Goal: Task Accomplishment & Management: Manage account settings

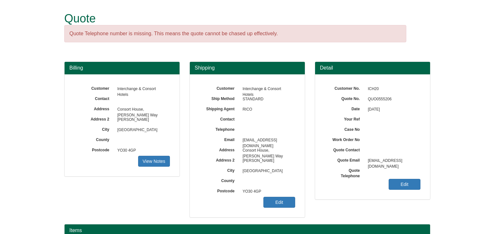
scroll to position [77, 0]
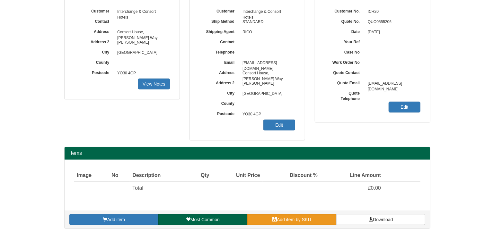
click at [306, 219] on span "Add item by SKU" at bounding box center [294, 219] width 34 height 5
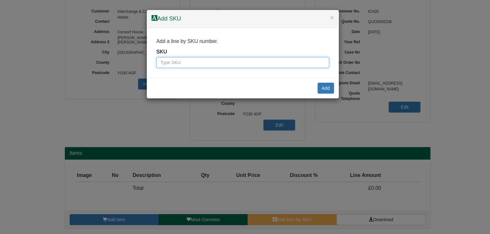
paste input "7789075"
type input "7789075"
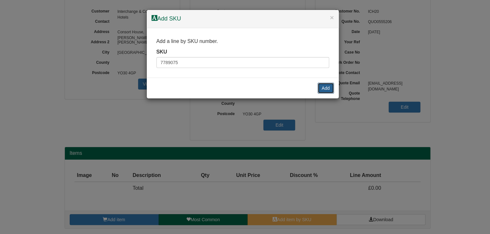
click at [324, 85] on button "Add" at bounding box center [326, 88] width 16 height 11
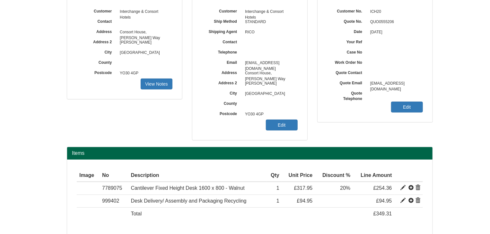
scroll to position [103, 0]
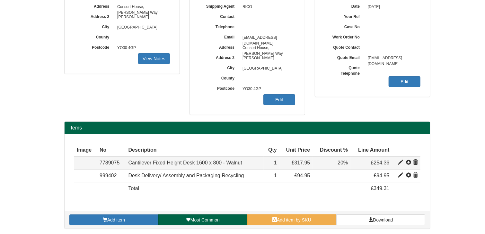
click at [400, 162] on span at bounding box center [400, 162] width 5 height 5
type input "Cantilever Fixed Height Desk 1600 x 800 - Walnut"
type input "92.00"
type input "317.95"
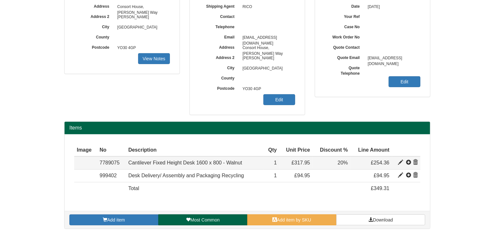
type input "1"
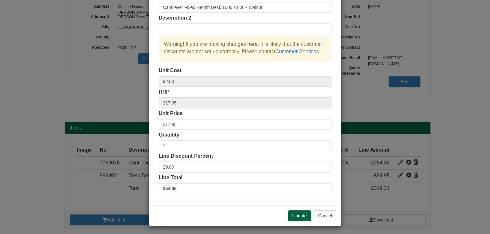
scroll to position [46, 0]
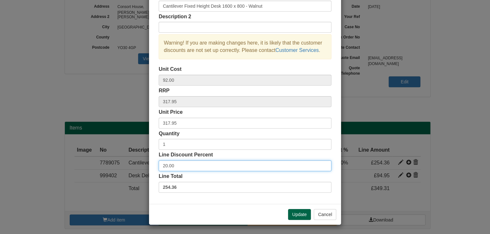
drag, startPoint x: 180, startPoint y: 165, endPoint x: 128, endPoint y: 168, distance: 52.4
click at [128, 168] on div "× Line discounts and pricing Description Cantilever Fixed Height Desk 1600 x 80…" at bounding box center [245, 117] width 490 height 234
type input "28"
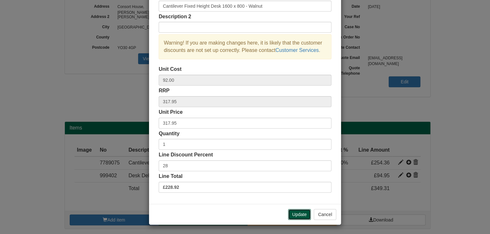
click at [299, 211] on button "Update" at bounding box center [299, 214] width 23 height 11
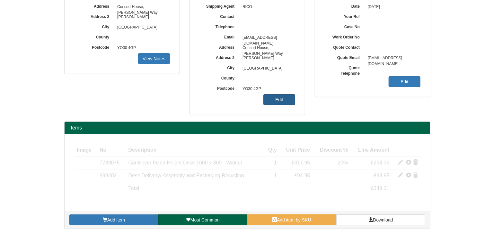
click at [277, 100] on link "Edit" at bounding box center [279, 99] width 32 height 11
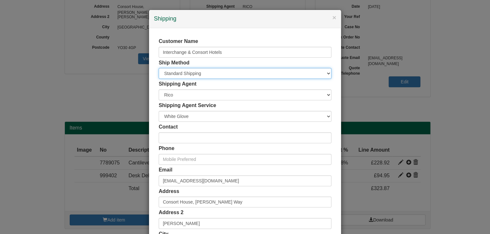
click at [185, 74] on select "Free of Charge £5 Flat Rate £7.50 Flat Rate £10 Flat Rate BESPOKE2 BESPOKE3 BES…" at bounding box center [245, 73] width 173 height 11
select select "BESPOKE9"
click at [159, 68] on select "Free of Charge £5 Flat Rate £7.50 Flat Rate £10 Flat Rate BESPOKE2 BESPOKE3 BES…" at bounding box center [245, 73] width 173 height 11
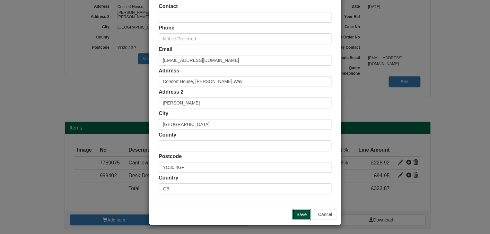
click at [300, 218] on input "Save" at bounding box center [301, 214] width 19 height 11
click at [300, 215] on input "Save" at bounding box center [301, 214] width 19 height 11
click at [300, 214] on input "Save" at bounding box center [301, 214] width 19 height 11
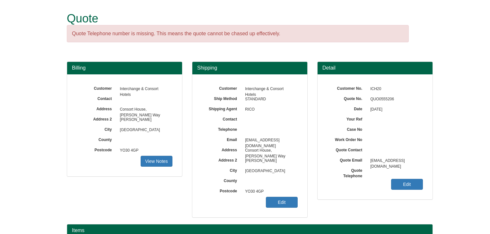
scroll to position [103, 0]
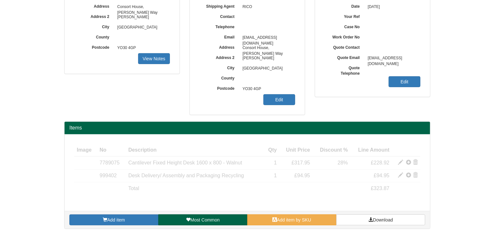
type input "GB"
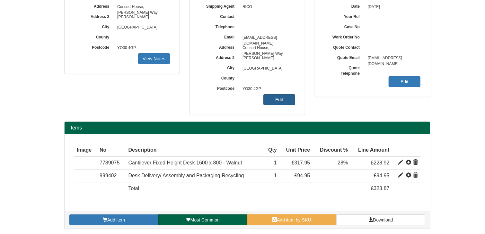
click at [278, 101] on link "Edit" at bounding box center [279, 99] width 32 height 11
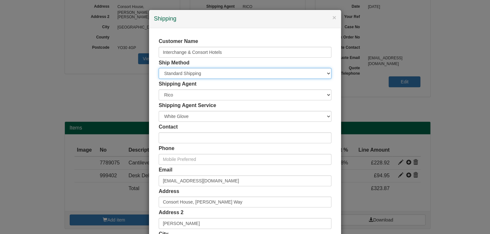
click at [182, 77] on select "Free of Charge £5 Flat Rate £7.50 Flat Rate £10 Flat Rate BESPOKE2 BESPOKE3 BES…" at bounding box center [245, 73] width 173 height 11
select select "BESPOKE9"
click at [159, 68] on select "Free of Charge £5 Flat Rate £7.50 Flat Rate £10 Flat Rate BESPOKE2 BESPOKE3 BES…" at bounding box center [245, 73] width 173 height 11
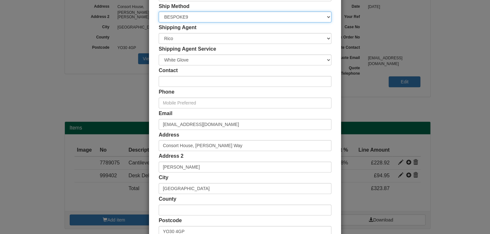
scroll to position [121, 0]
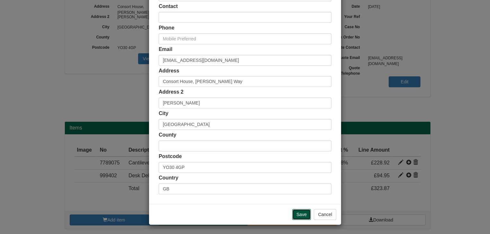
click at [304, 213] on input "Save" at bounding box center [301, 214] width 19 height 11
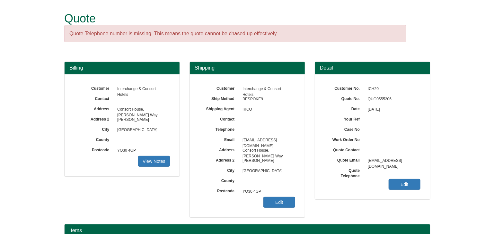
scroll to position [103, 0]
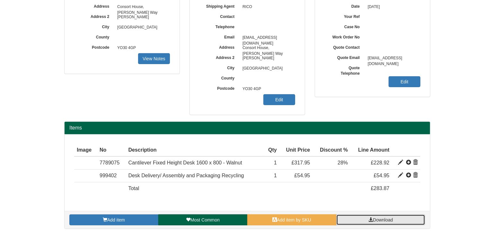
click at [388, 221] on span "Download" at bounding box center [383, 220] width 20 height 5
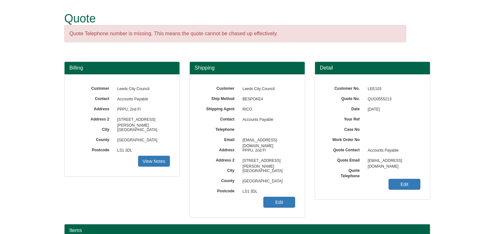
scroll to position [77, 0]
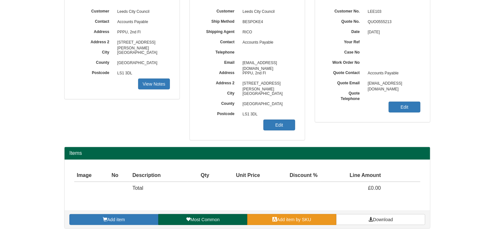
click at [286, 217] on span "Add item by SKU" at bounding box center [294, 219] width 34 height 5
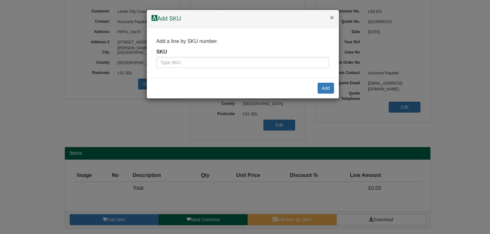
click at [332, 19] on button "×" at bounding box center [332, 17] width 4 height 7
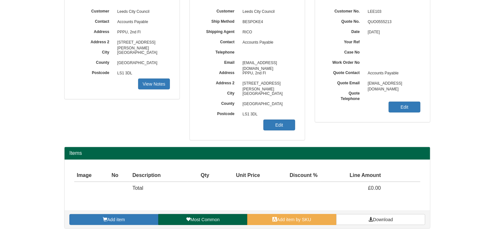
click at [400, 194] on td at bounding box center [401, 188] width 37 height 13
click at [190, 189] on td at bounding box center [200, 188] width 24 height 13
click at [304, 217] on span "Add item by SKU" at bounding box center [294, 219] width 34 height 5
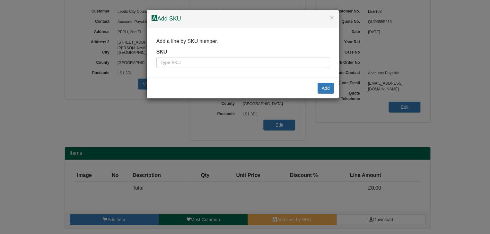
drag, startPoint x: 222, startPoint y: 70, endPoint x: 222, endPoint y: 66, distance: 3.5
click at [222, 66] on div "Add a line by SKU number. SKU" at bounding box center [243, 53] width 192 height 50
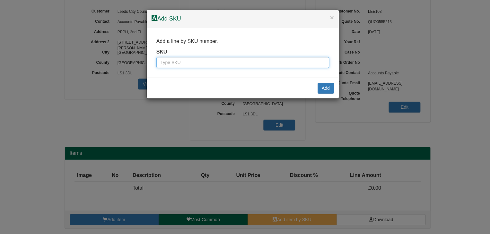
click at [220, 63] on input "text" at bounding box center [242, 62] width 173 height 11
type input "10002147"
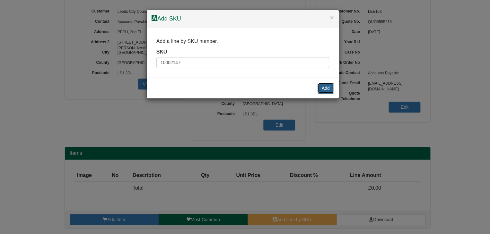
click at [323, 89] on button "Add" at bounding box center [326, 88] width 16 height 11
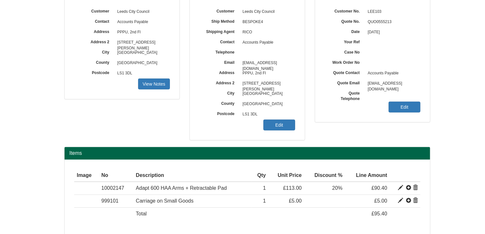
scroll to position [103, 0]
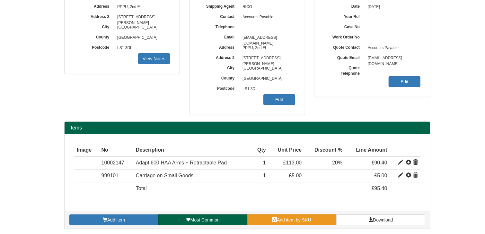
click at [316, 223] on link "Add item by SKU" at bounding box center [291, 220] width 89 height 11
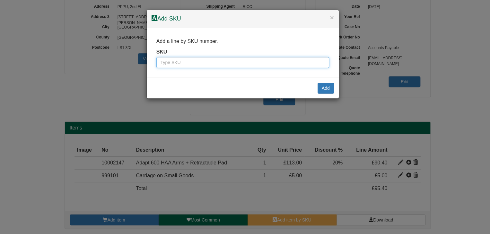
click at [217, 63] on input "text" at bounding box center [242, 62] width 173 height 11
paste input "0347894"
type input "0347894"
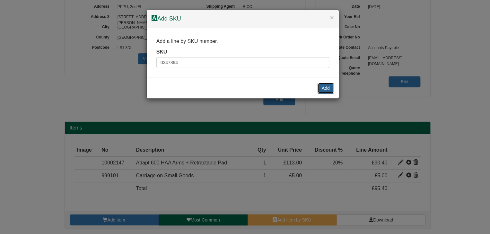
click at [323, 89] on button "Add" at bounding box center [326, 88] width 16 height 11
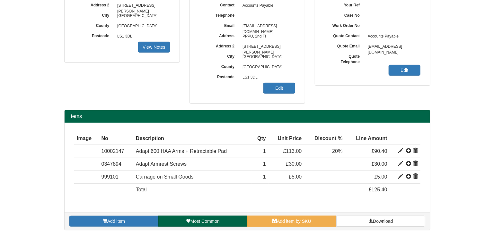
scroll to position [116, 0]
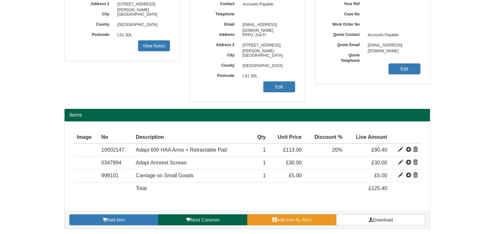
click at [316, 219] on link "Add item by SKU" at bounding box center [291, 220] width 89 height 11
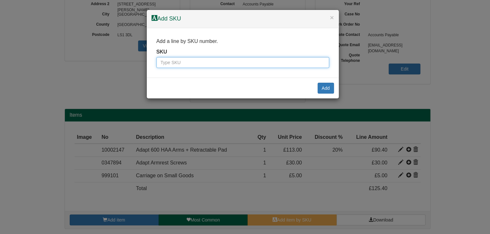
paste input "999175"
type input "999175"
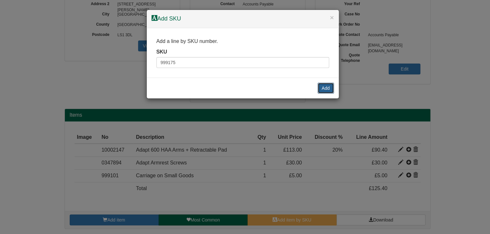
click at [329, 87] on button "Add" at bounding box center [326, 88] width 16 height 11
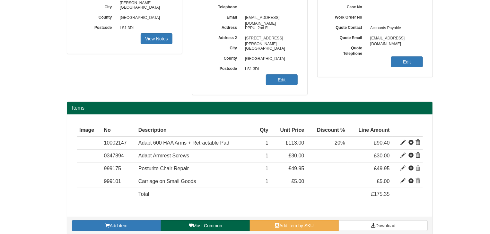
scroll to position [128, 0]
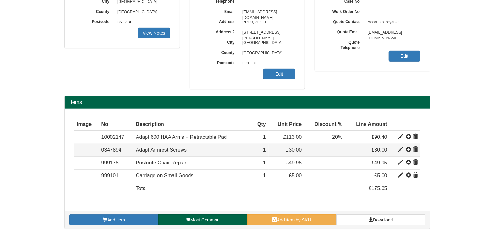
click at [401, 149] on span at bounding box center [400, 149] width 5 height 5
type input "Adapt Armrest Screws"
type input "25.00"
type input "30.00"
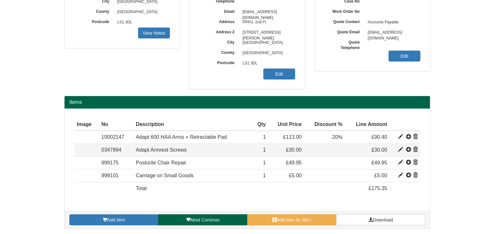
type input "1"
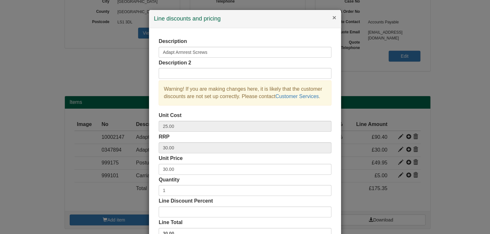
click at [332, 18] on button "×" at bounding box center [334, 17] width 4 height 7
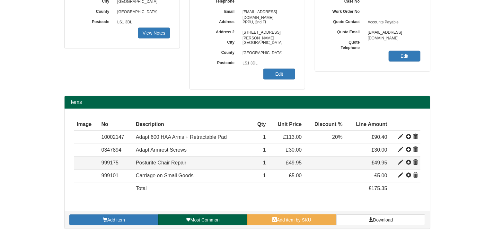
click at [399, 163] on span at bounding box center [400, 162] width 5 height 5
type input "Posturite Chair Repair"
type input "35.00"
type input "49.95"
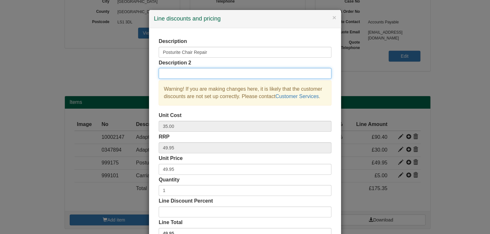
click at [177, 77] on input "text" at bounding box center [245, 73] width 173 height 11
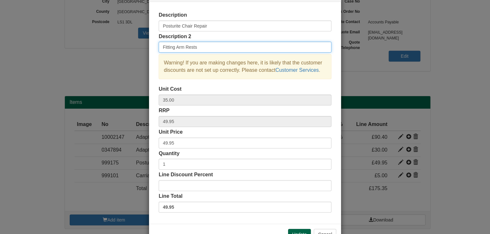
scroll to position [46, 0]
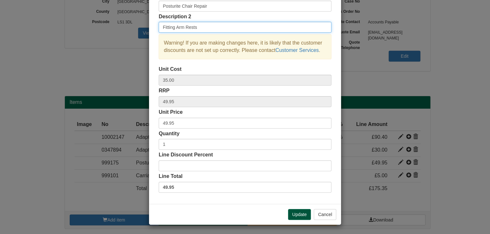
type input "Fitting Arm Rests"
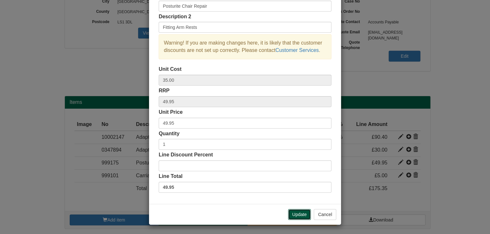
click at [301, 214] on button "Update" at bounding box center [299, 214] width 23 height 11
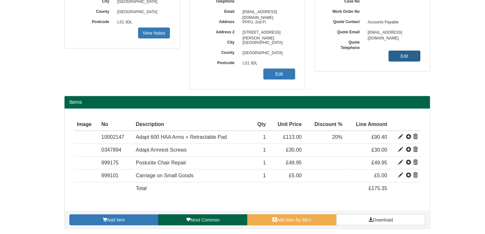
click at [398, 54] on link "Edit" at bounding box center [405, 56] width 32 height 11
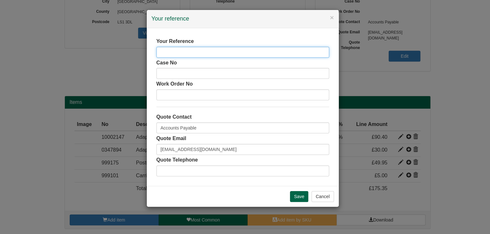
click at [159, 49] on input "text" at bounding box center [242, 52] width 173 height 11
type input "Paul Johnson"
click at [299, 195] on input "Save" at bounding box center [299, 196] width 19 height 11
click at [299, 196] on input "Save" at bounding box center [299, 196] width 19 height 11
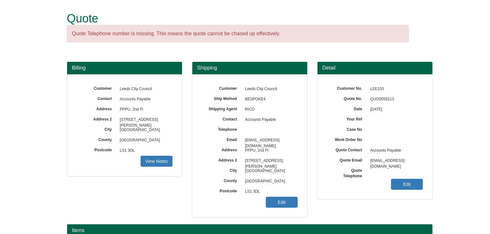
scroll to position [96, 0]
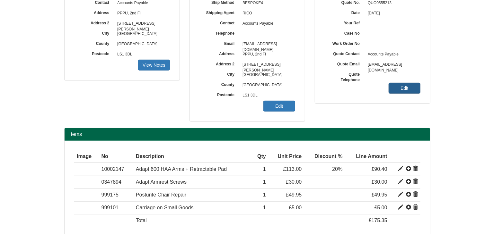
click at [404, 88] on link "Edit" at bounding box center [405, 88] width 32 height 11
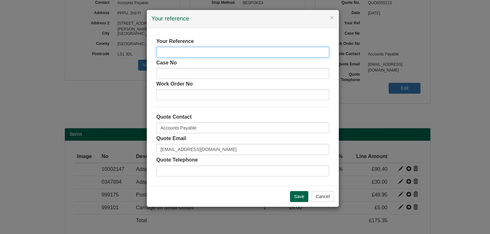
click at [233, 51] on input "text" at bounding box center [242, 52] width 173 height 11
type input "Paul Johnson"
click at [297, 197] on input "Save" at bounding box center [299, 196] width 19 height 11
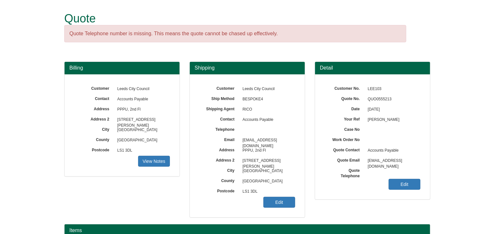
scroll to position [128, 0]
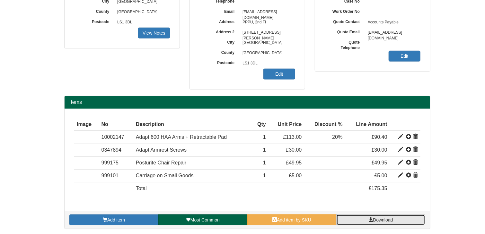
click at [388, 221] on span "Download" at bounding box center [383, 220] width 20 height 5
